Goal: Transaction & Acquisition: Download file/media

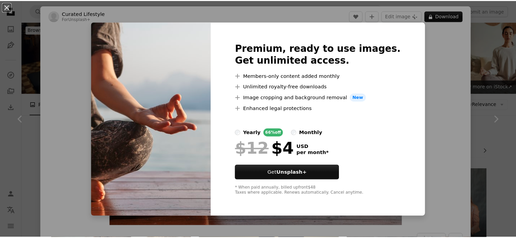
scroll to position [373, 0]
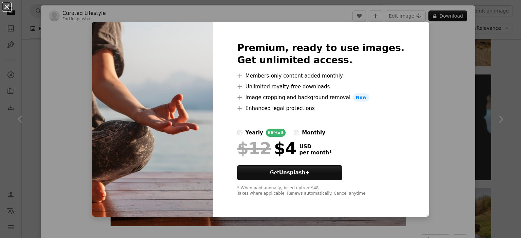
click at [8, 5] on button "An X shape" at bounding box center [7, 7] width 8 height 8
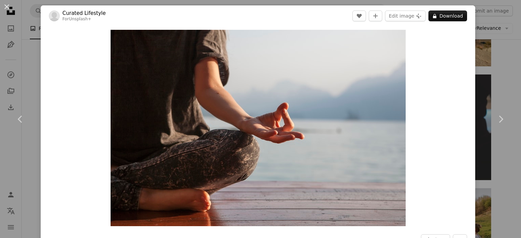
click at [19, 66] on div "An X shape Chevron left Chevron right Curated Lifestyle For Unsplash+ A heart A…" at bounding box center [260, 119] width 521 height 238
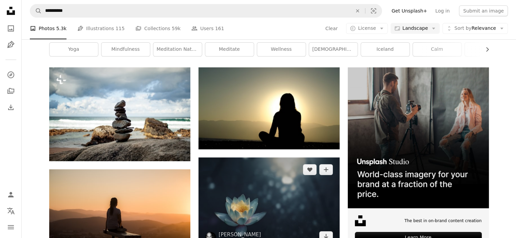
scroll to position [68, 0]
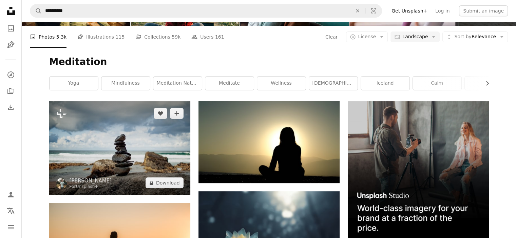
click at [122, 139] on img at bounding box center [119, 148] width 141 height 94
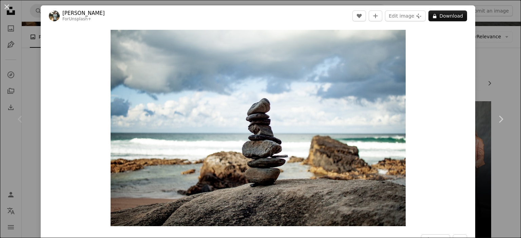
drag, startPoint x: 6, startPoint y: 4, endPoint x: 16, endPoint y: 18, distance: 17.8
click at [6, 4] on button "An X shape" at bounding box center [7, 7] width 8 height 8
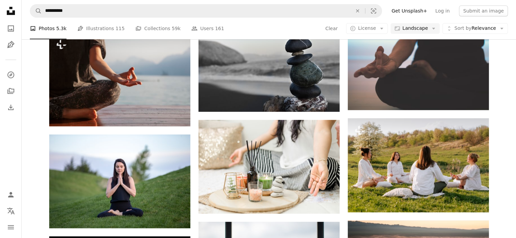
scroll to position [441, 0]
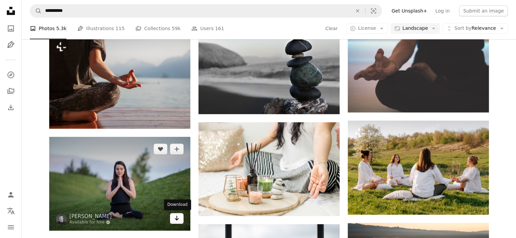
click at [177, 220] on icon "Download" at bounding box center [176, 218] width 4 height 5
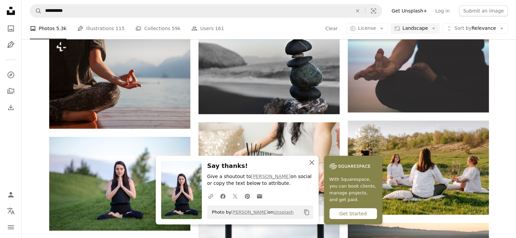
click at [313, 161] on icon "button" at bounding box center [311, 162] width 5 height 5
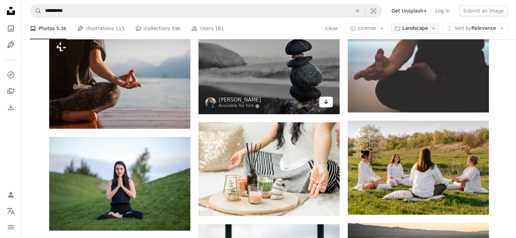
click at [327, 103] on icon "Arrow pointing down" at bounding box center [325, 102] width 5 height 8
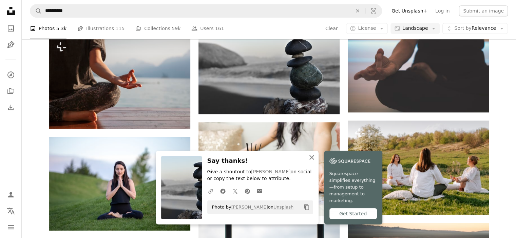
click at [312, 162] on icon "An X shape" at bounding box center [312, 158] width 8 height 8
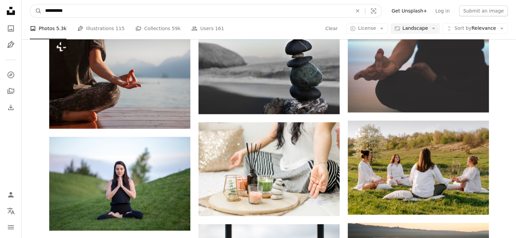
click at [73, 15] on input "**********" at bounding box center [196, 10] width 308 height 13
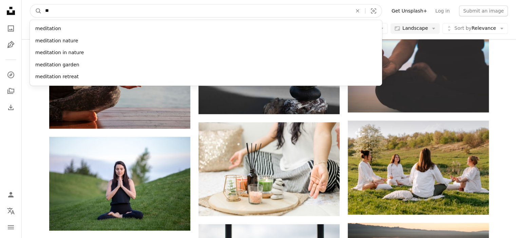
type input "*"
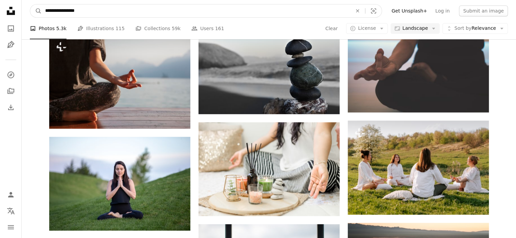
type input "**********"
click at [30, 4] on button "A magnifying glass" at bounding box center [36, 10] width 12 height 13
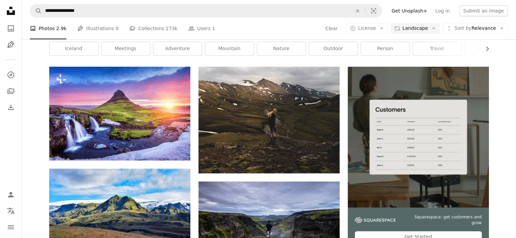
scroll to position [102, 0]
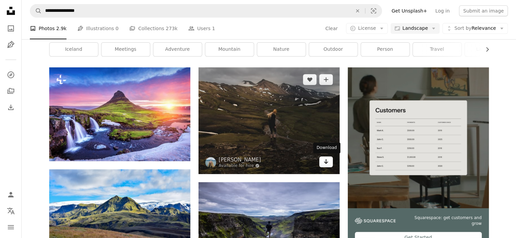
click at [325, 164] on icon "Arrow pointing down" at bounding box center [325, 162] width 5 height 8
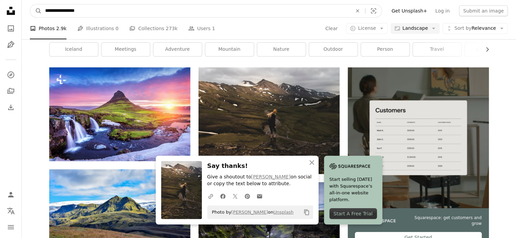
click at [133, 17] on input "**********" at bounding box center [196, 10] width 308 height 13
type input "*"
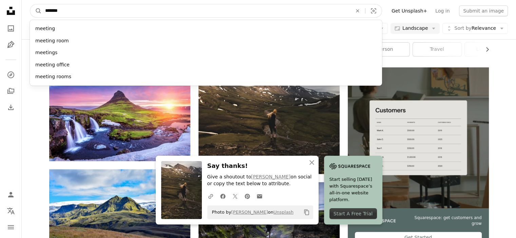
type input "********"
click button "A magnifying glass" at bounding box center [36, 10] width 12 height 13
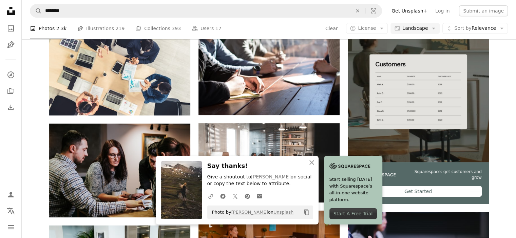
scroll to position [136, 0]
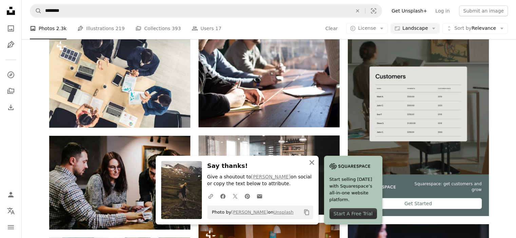
click at [311, 163] on icon "button" at bounding box center [311, 162] width 5 height 5
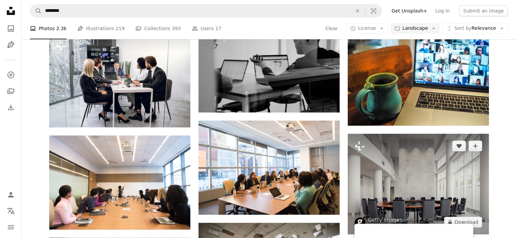
scroll to position [441, 0]
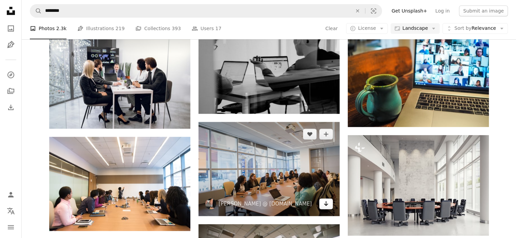
click at [325, 207] on icon "Arrow pointing down" at bounding box center [325, 204] width 5 height 8
